Goal: Communication & Community: Answer question/provide support

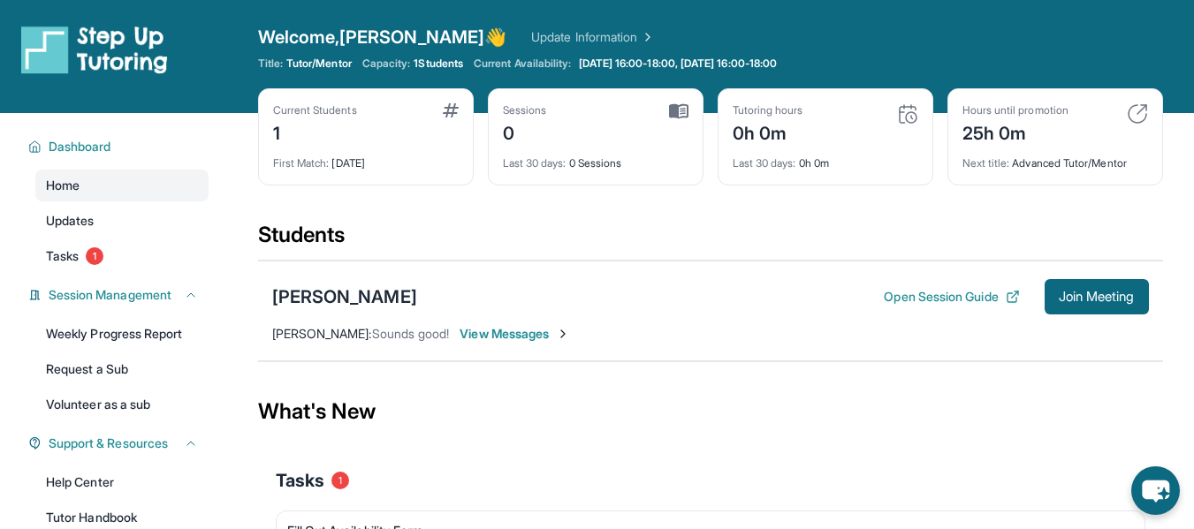
drag, startPoint x: 935, startPoint y: 1, endPoint x: 791, endPoint y: 24, distance: 145.9
click at [791, 24] on div "Open sidebar Welcome, [PERSON_NAME] 👋 Update Information Title: Tutor/Mentor Ca…" at bounding box center [597, 56] width 1194 height 113
click at [557, 328] on span "View Messages" at bounding box center [515, 334] width 110 height 18
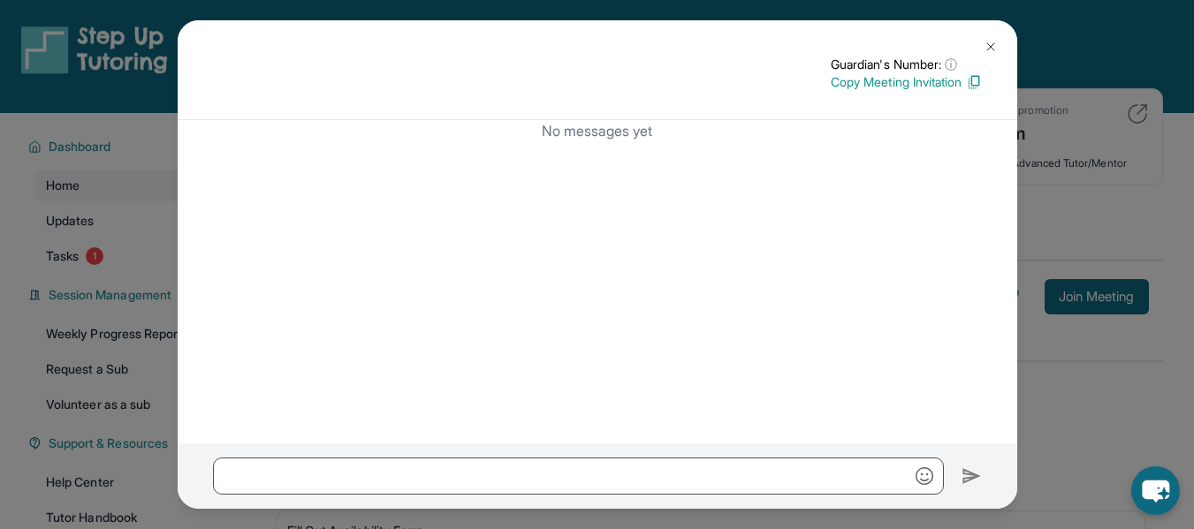
click at [994, 46] on img at bounding box center [991, 47] width 14 height 14
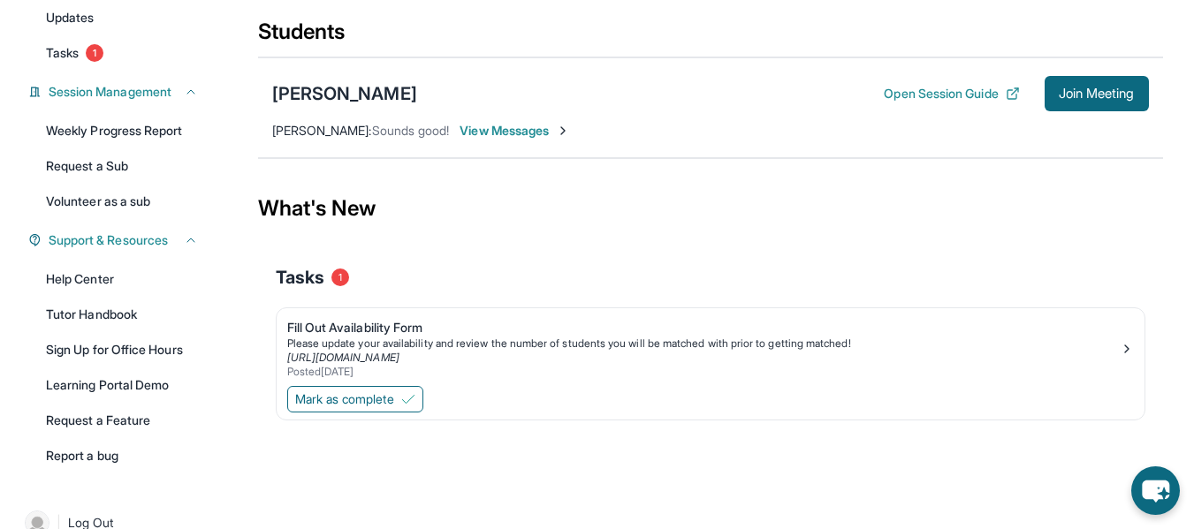
scroll to position [204, 0]
click at [359, 409] on button "Mark as complete" at bounding box center [355, 398] width 136 height 27
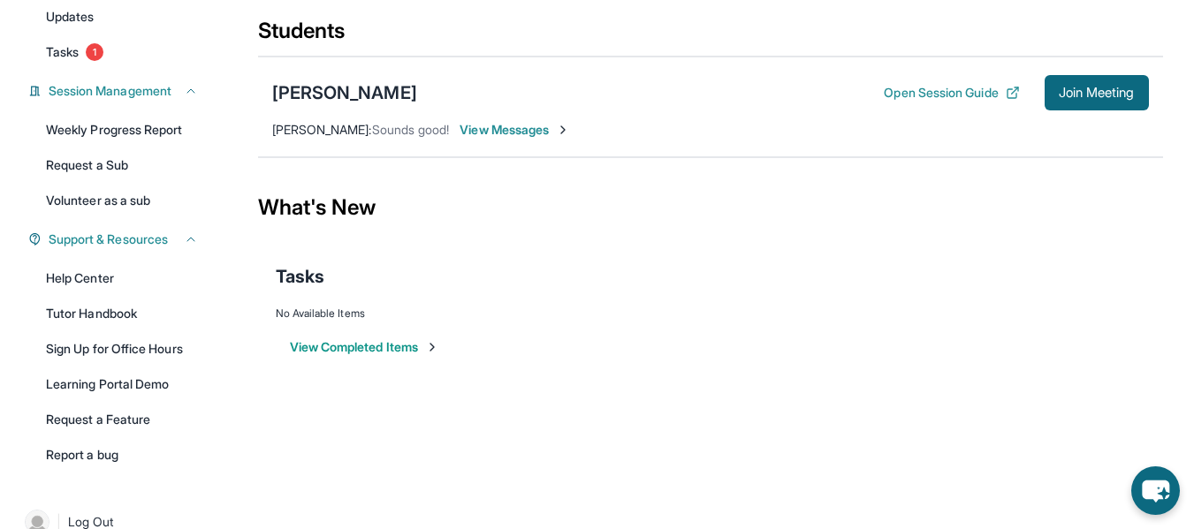
scroll to position [0, 0]
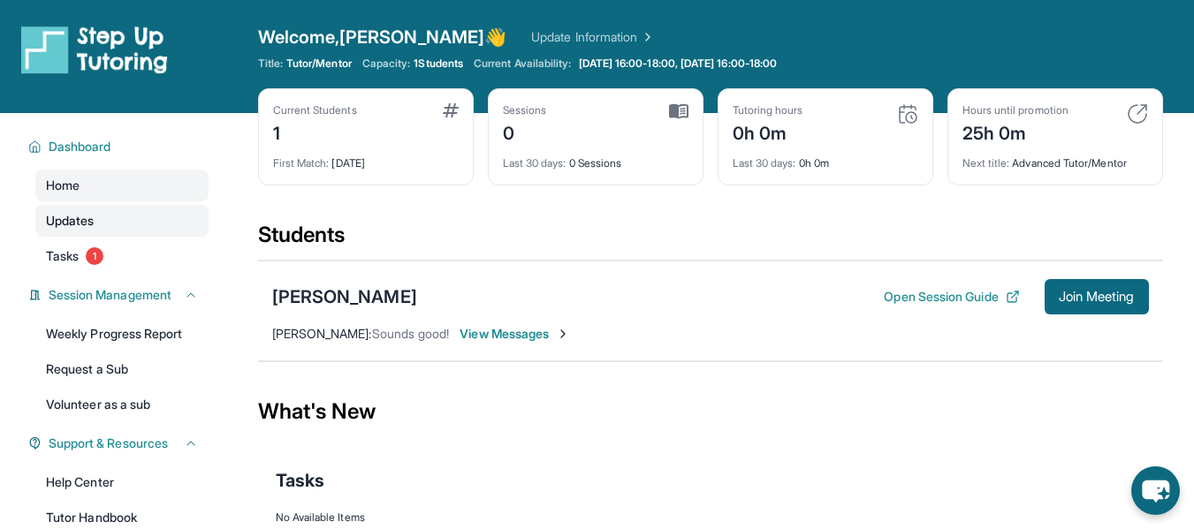
click at [72, 222] on span "Updates" at bounding box center [70, 221] width 49 height 18
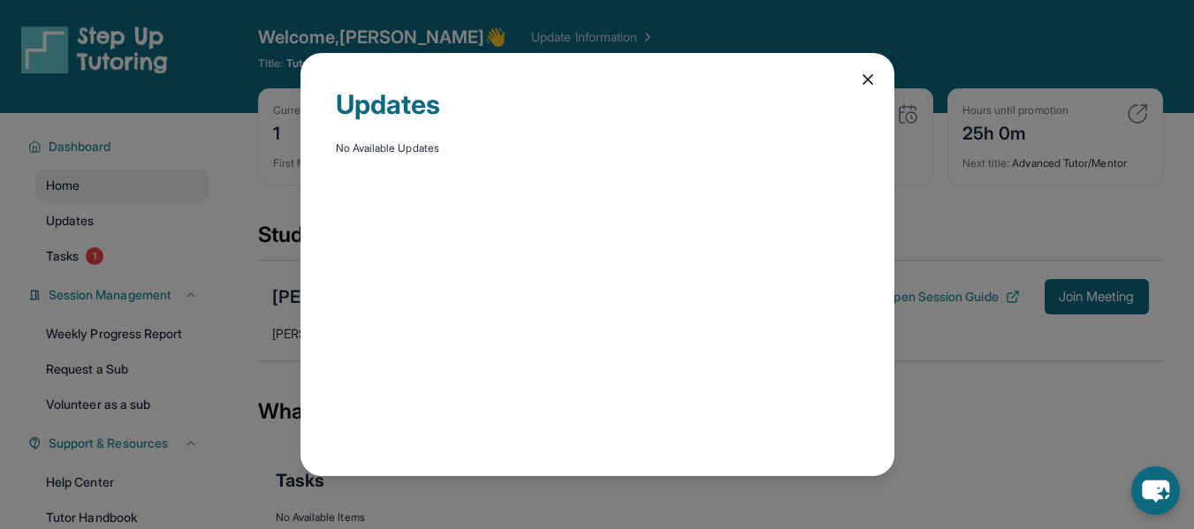
click at [865, 87] on icon at bounding box center [868, 80] width 18 height 18
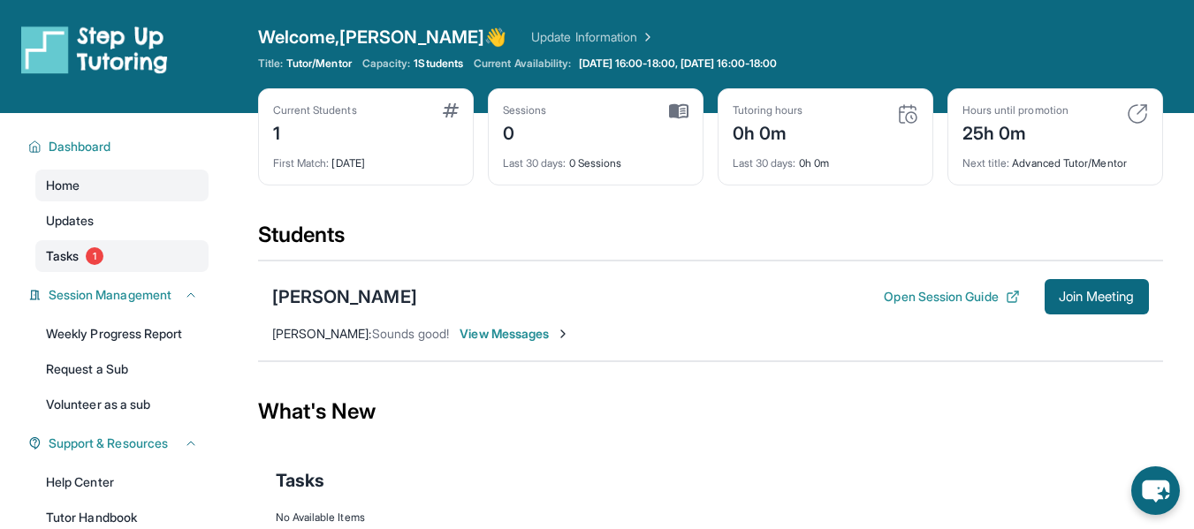
click at [64, 261] on span "Tasks" at bounding box center [62, 256] width 33 height 18
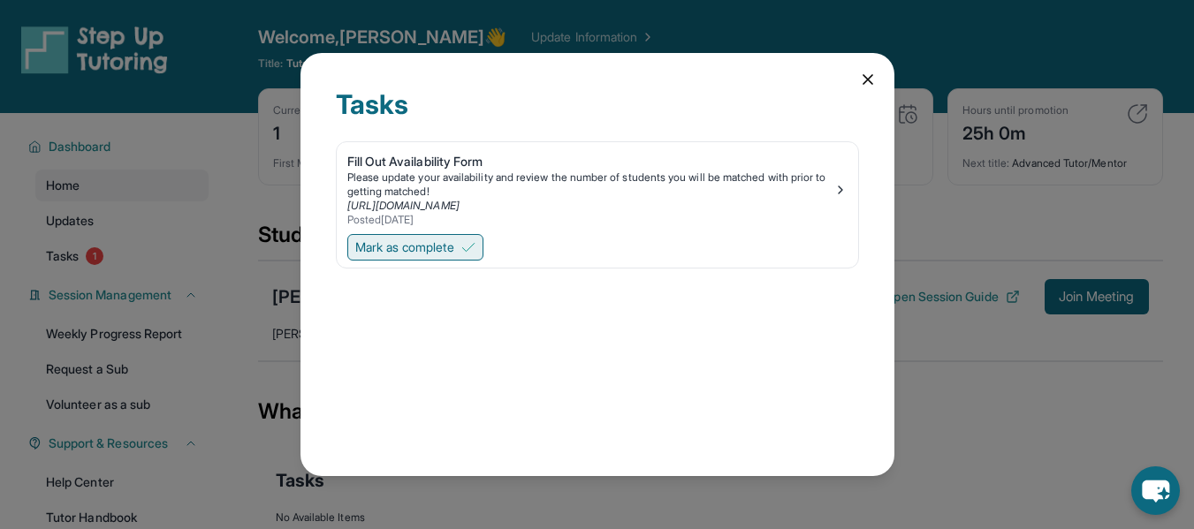
click at [454, 247] on span "Mark as complete" at bounding box center [404, 248] width 99 height 18
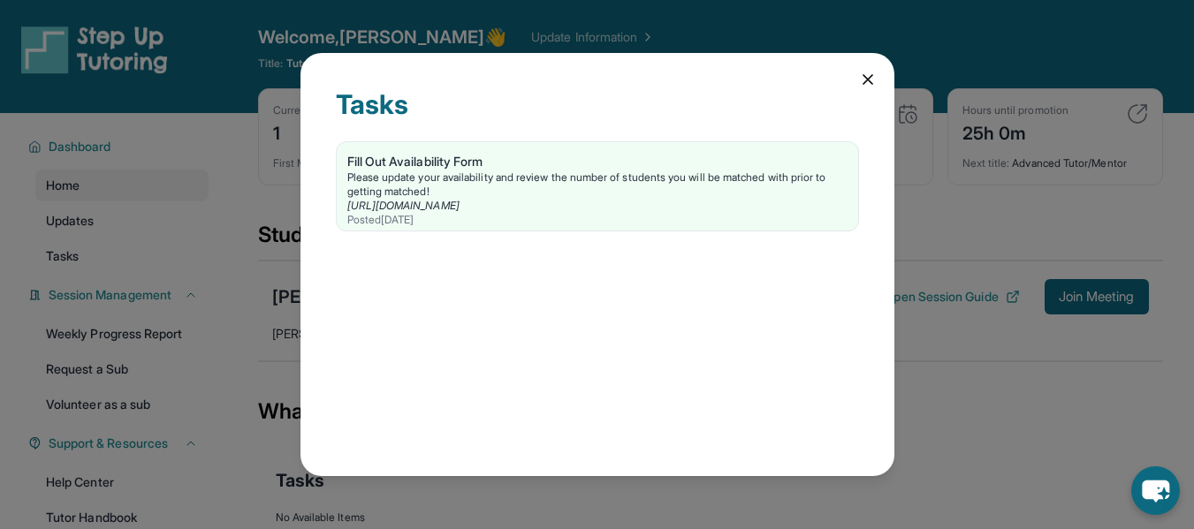
click at [861, 83] on icon at bounding box center [868, 80] width 18 height 18
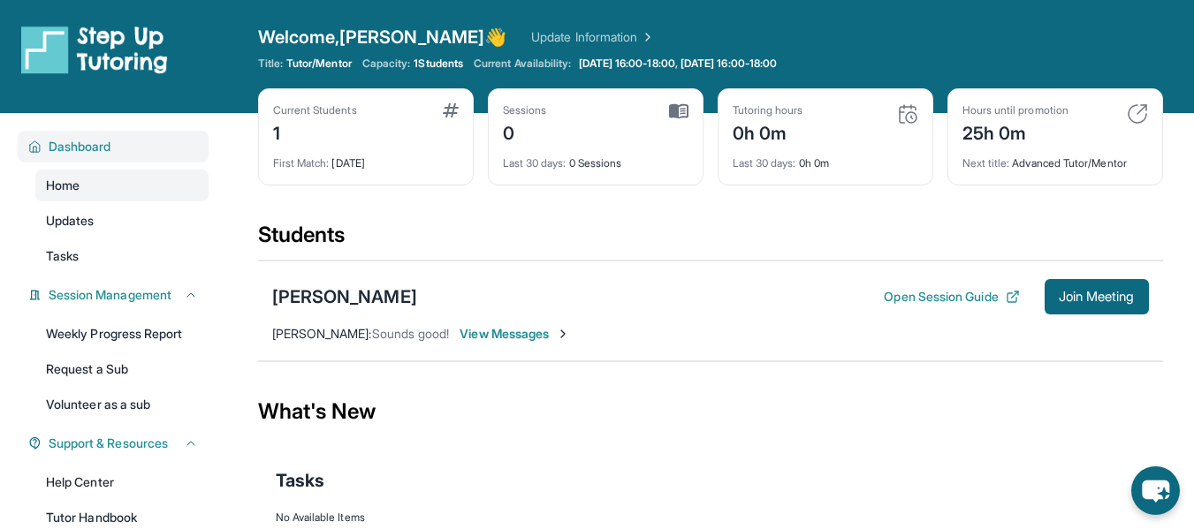
click at [111, 146] on span "Dashboard" at bounding box center [80, 147] width 63 height 18
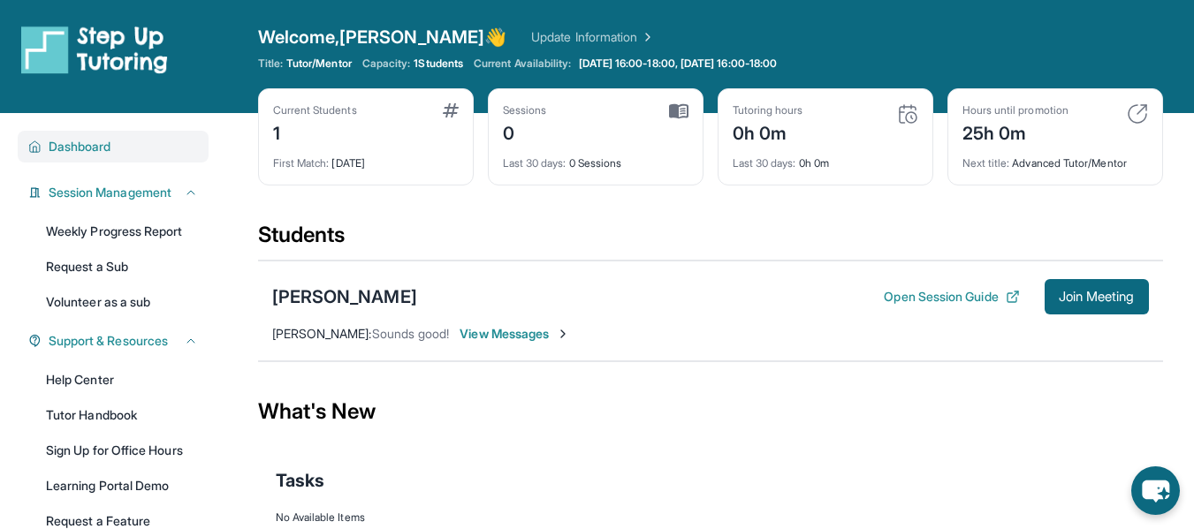
click at [111, 146] on span "Dashboard" at bounding box center [80, 147] width 63 height 18
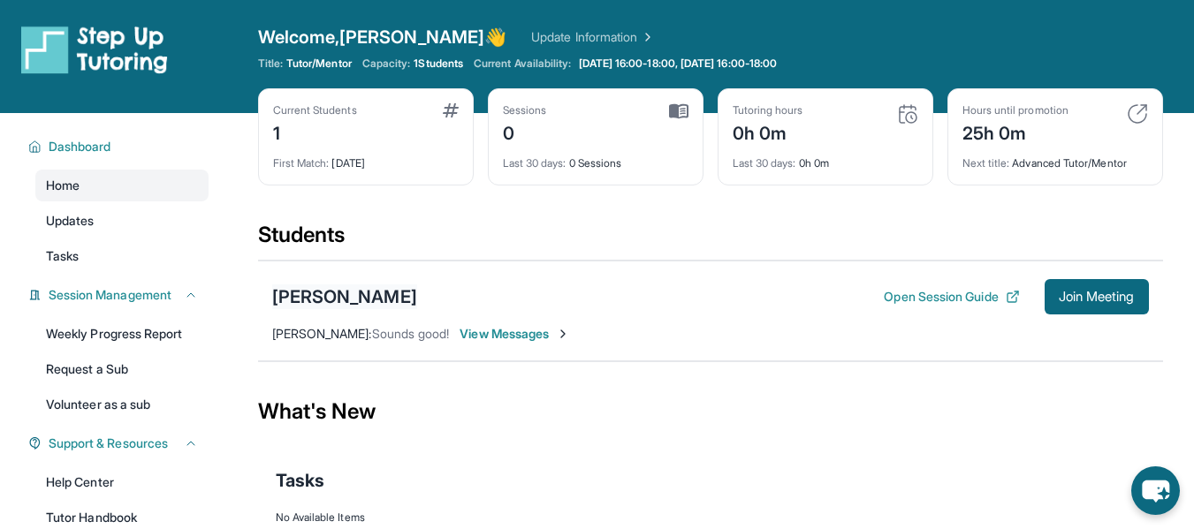
click at [356, 291] on div "[PERSON_NAME]" at bounding box center [344, 297] width 145 height 25
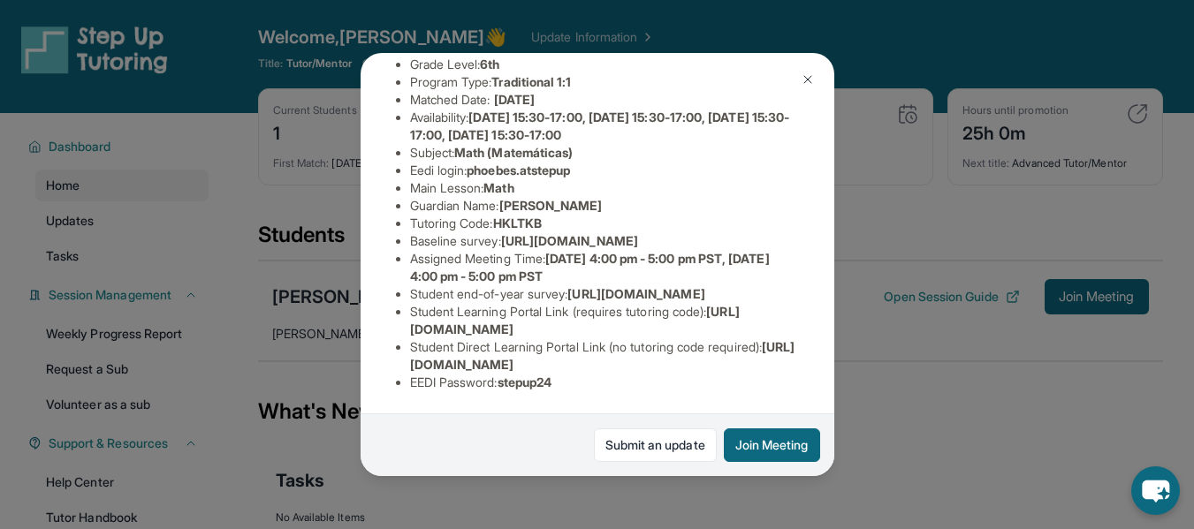
scroll to position [347, 0]
click at [803, 77] on img at bounding box center [808, 79] width 14 height 14
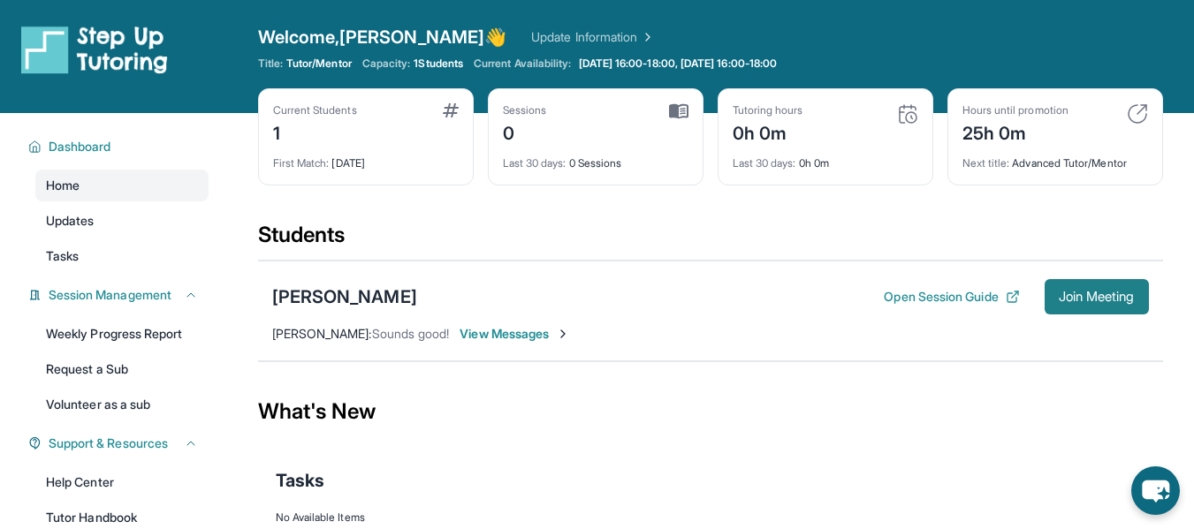
click at [1048, 295] on button "Join Meeting" at bounding box center [1097, 296] width 104 height 35
click at [567, 338] on span "View Messages" at bounding box center [515, 334] width 110 height 18
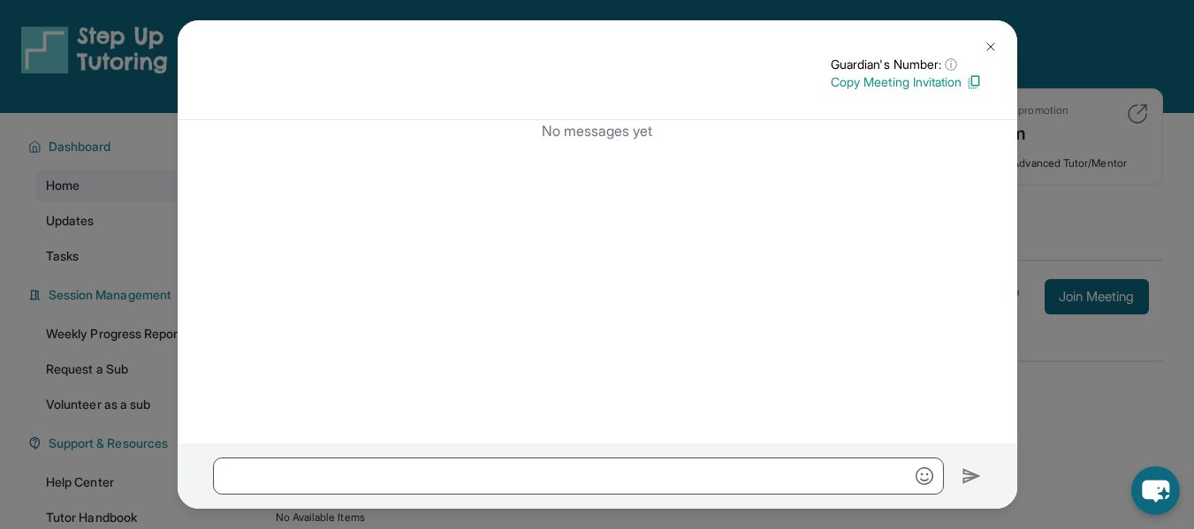
click at [878, 82] on p "Copy Meeting Invitation" at bounding box center [906, 82] width 151 height 18
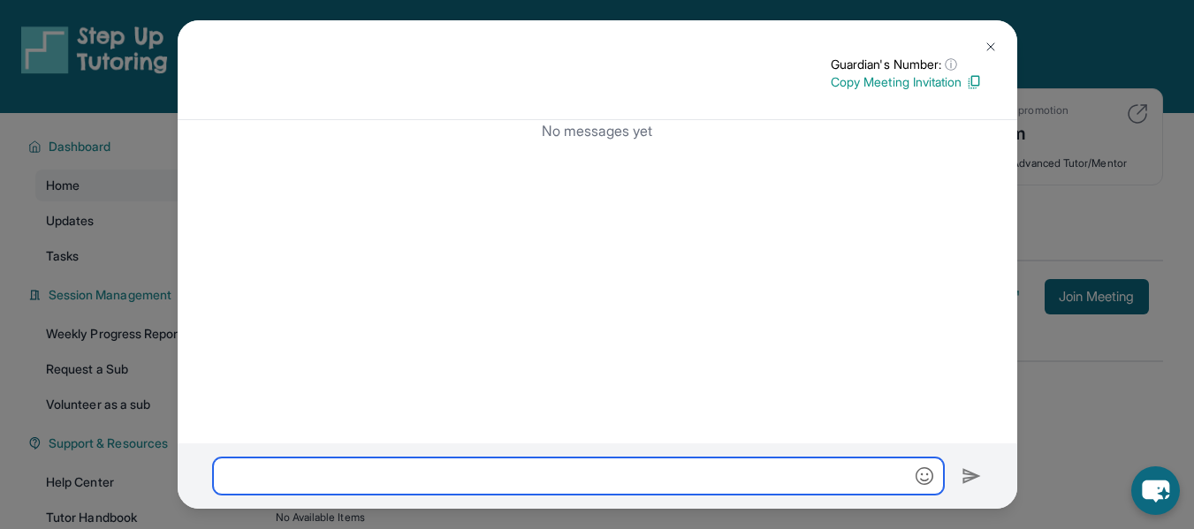
click at [486, 466] on input "text" at bounding box center [578, 476] width 731 height 37
paste input "**********"
type input "**********"
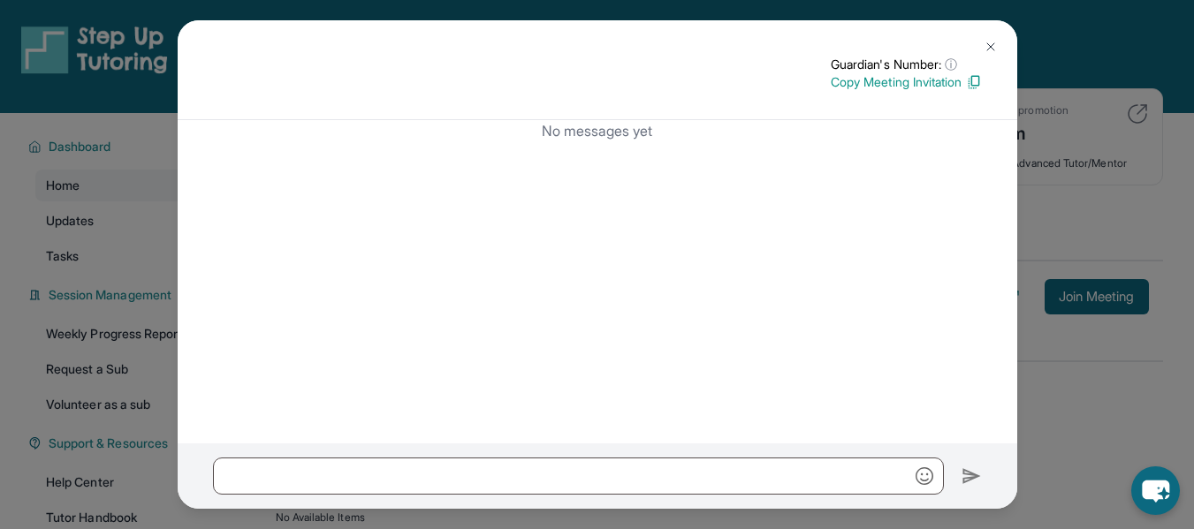
click at [989, 46] on img at bounding box center [991, 47] width 14 height 14
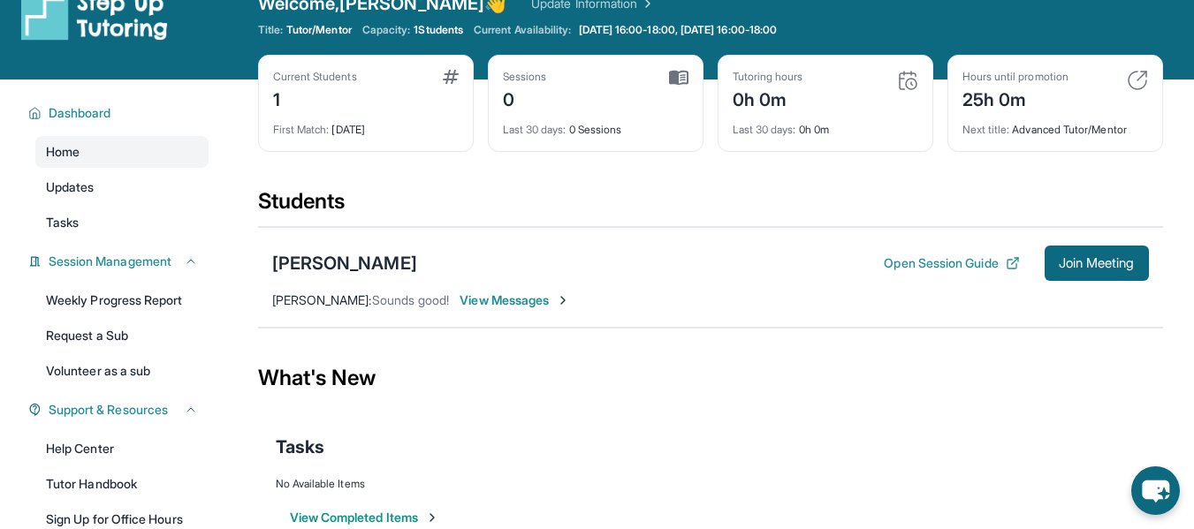
scroll to position [28, 0]
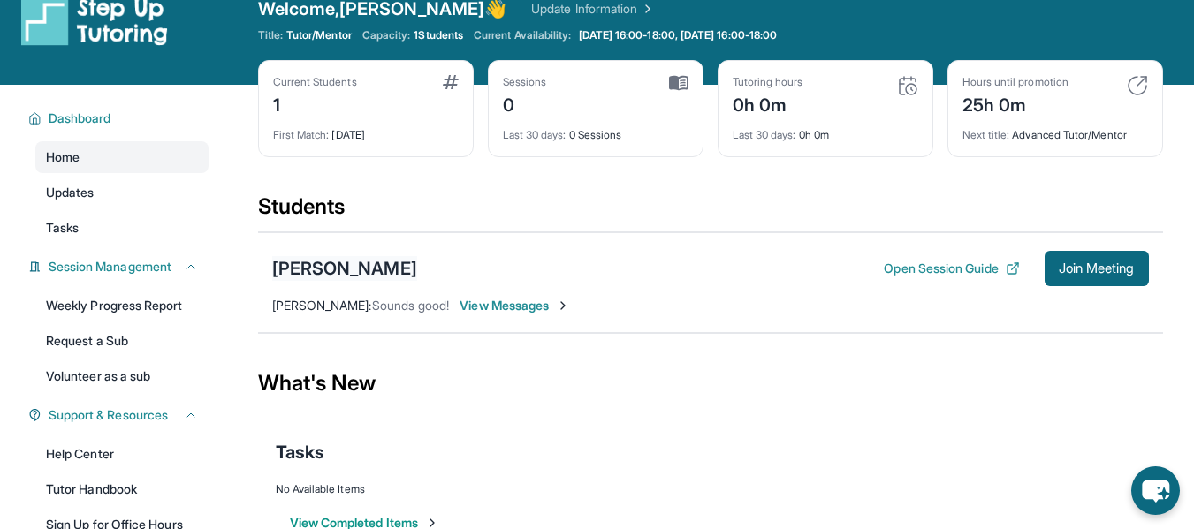
click at [370, 270] on div "[PERSON_NAME]" at bounding box center [344, 268] width 145 height 25
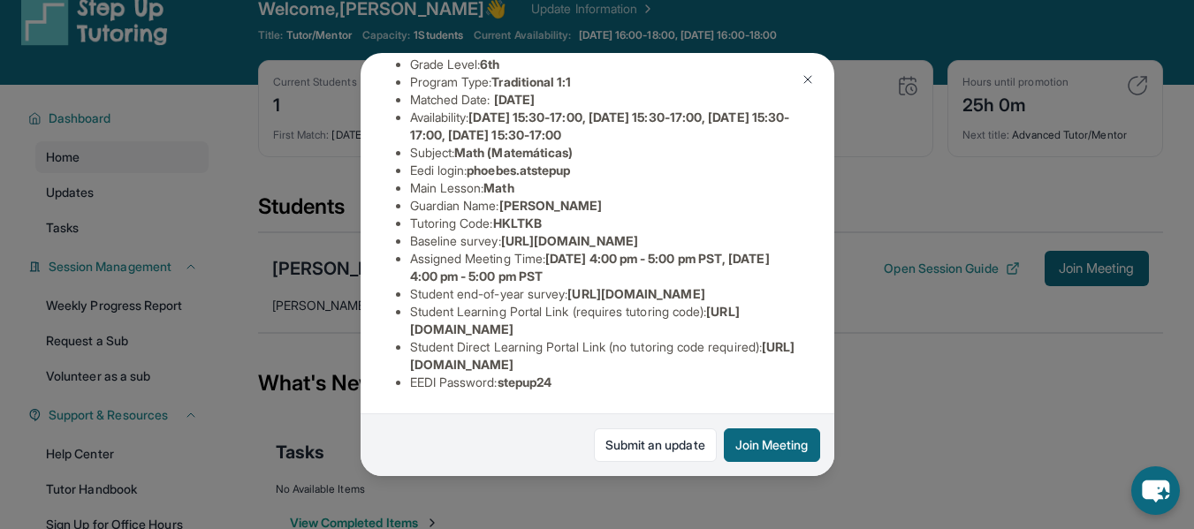
scroll to position [347, 0]
drag, startPoint x: 771, startPoint y: 353, endPoint x: 405, endPoint y: 357, distance: 365.9
click at [405, 357] on ul "Preferred Language of Guardian: English District: New York City Public Schools …" at bounding box center [597, 205] width 403 height 371
copy span "https://student-portal.stepuptutoring.org/student/HKLTKB"
click at [811, 86] on img at bounding box center [808, 79] width 14 height 14
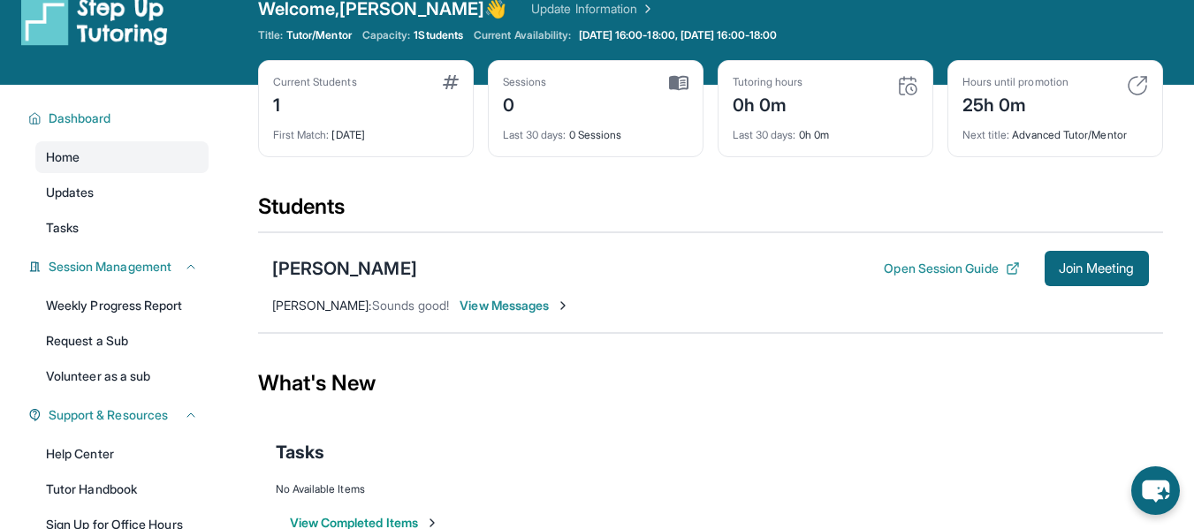
click at [546, 302] on span "View Messages" at bounding box center [515, 306] width 110 height 18
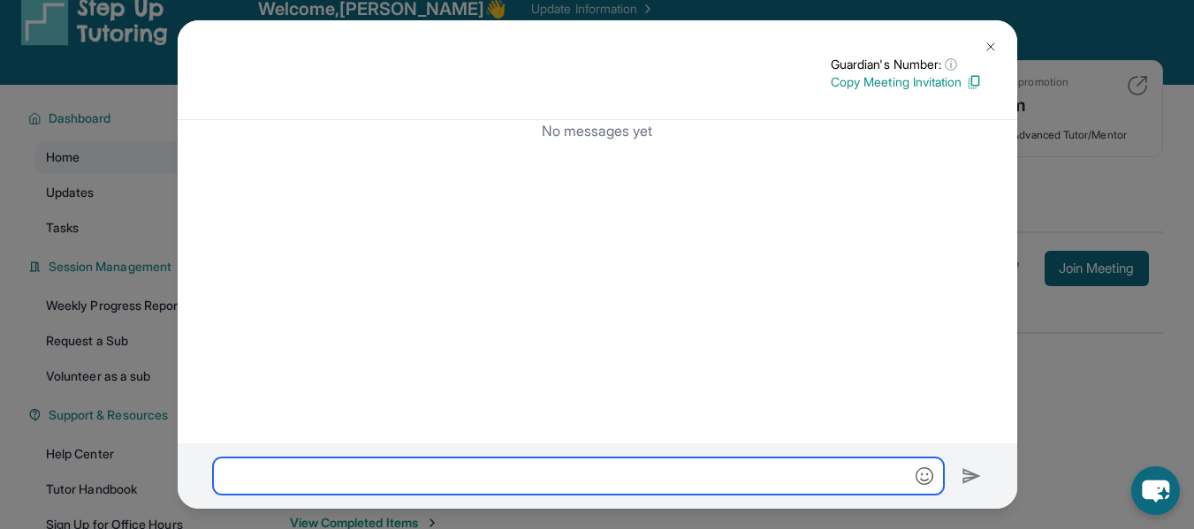
click at [441, 468] on input "text" at bounding box center [578, 476] width 731 height 37
paste input "**********"
click at [685, 464] on input "**********" at bounding box center [578, 476] width 731 height 37
type input "**********"
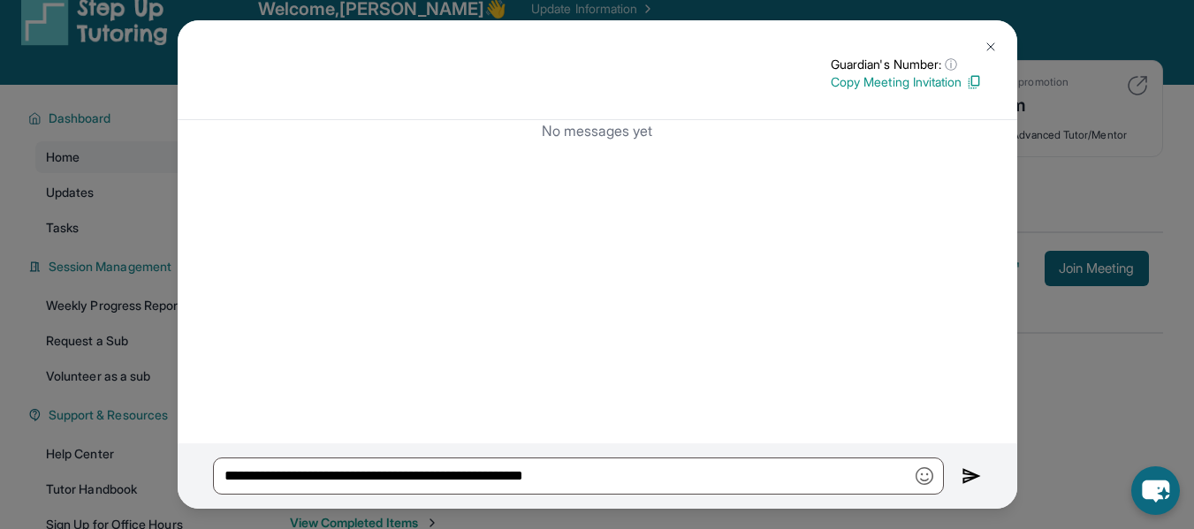
click at [987, 486] on div "**********" at bounding box center [598, 476] width 840 height 65
click at [972, 475] on img at bounding box center [972, 476] width 20 height 21
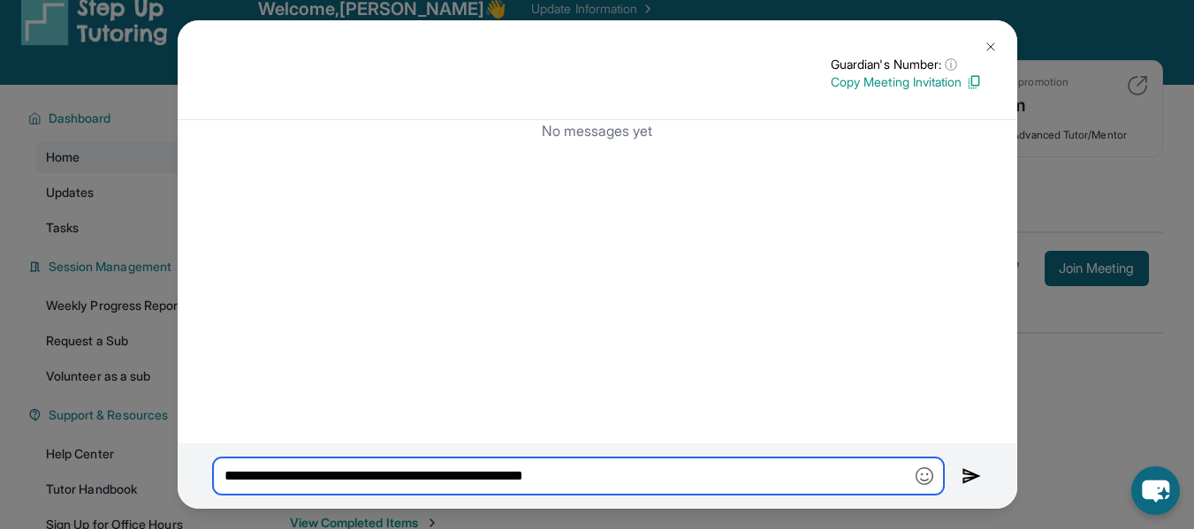
click at [628, 480] on input "**********" at bounding box center [578, 476] width 731 height 37
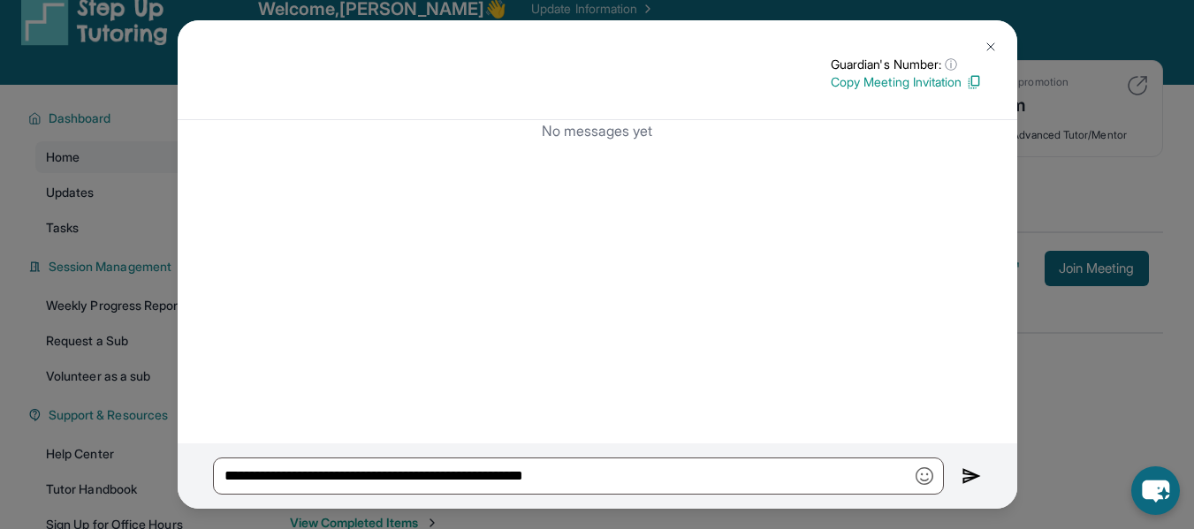
click at [990, 42] on img at bounding box center [991, 47] width 14 height 14
